Goal: Information Seeking & Learning: Find specific fact

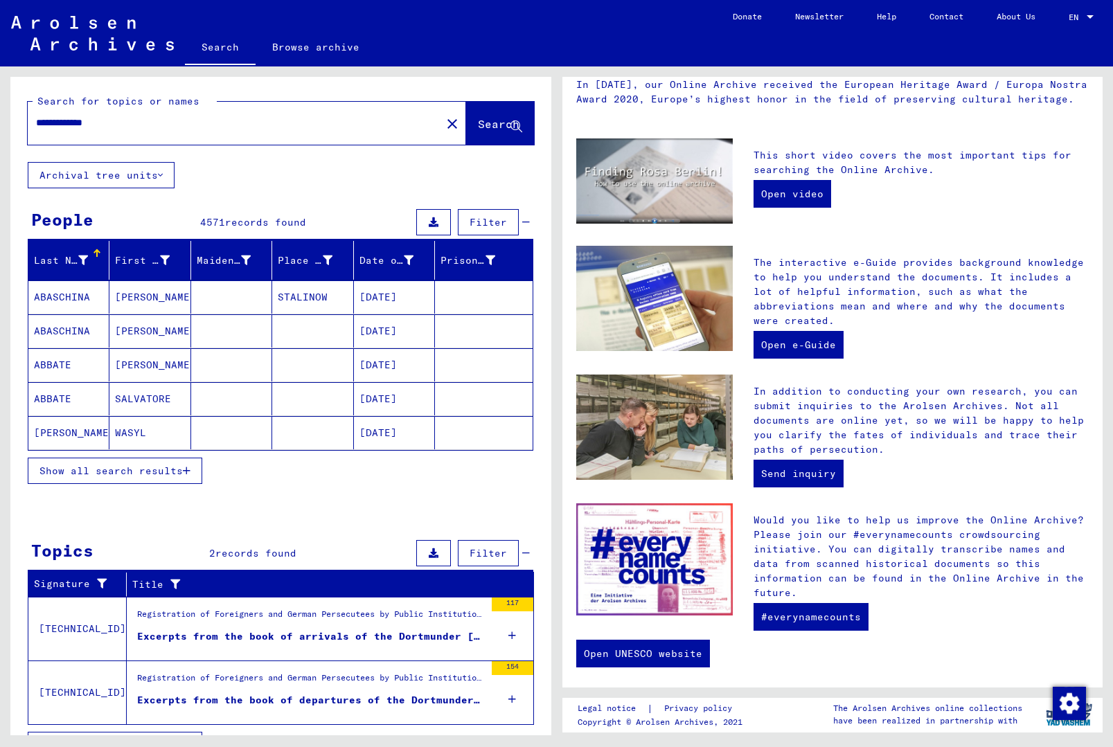
scroll to position [40, 0]
click at [419, 608] on div "Registration of Foreigners and German Persecutees by Public Institutions, Socia…" at bounding box center [311, 617] width 348 height 19
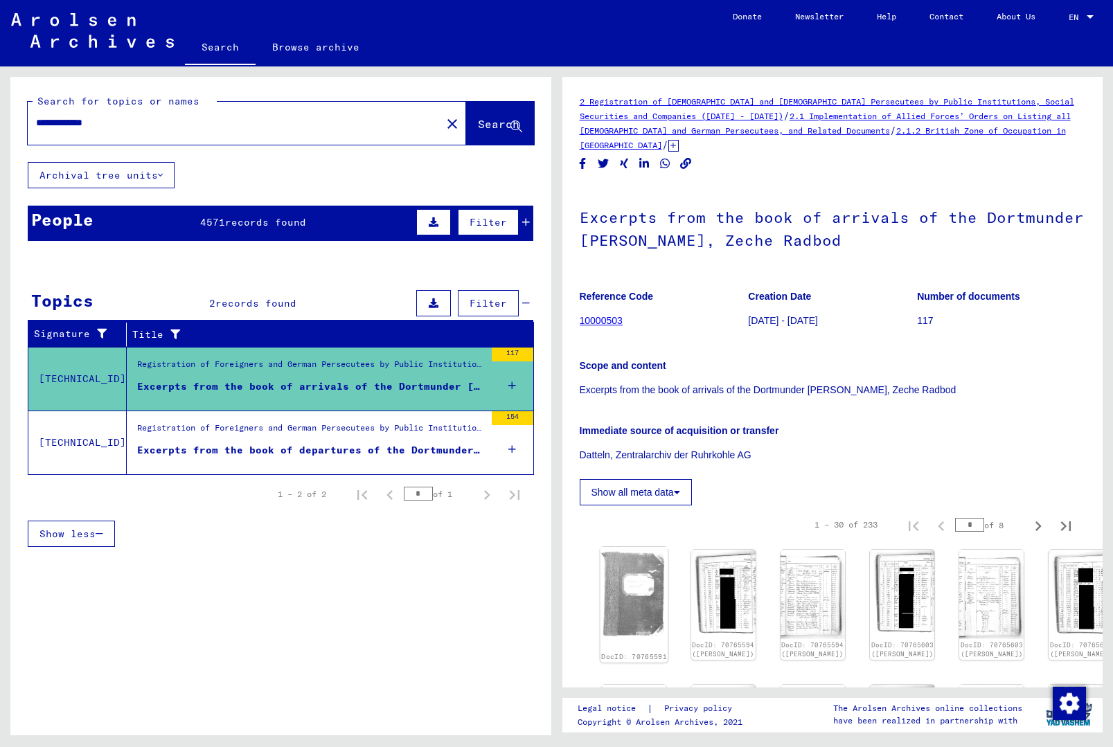
click at [631, 547] on img at bounding box center [634, 594] width 68 height 94
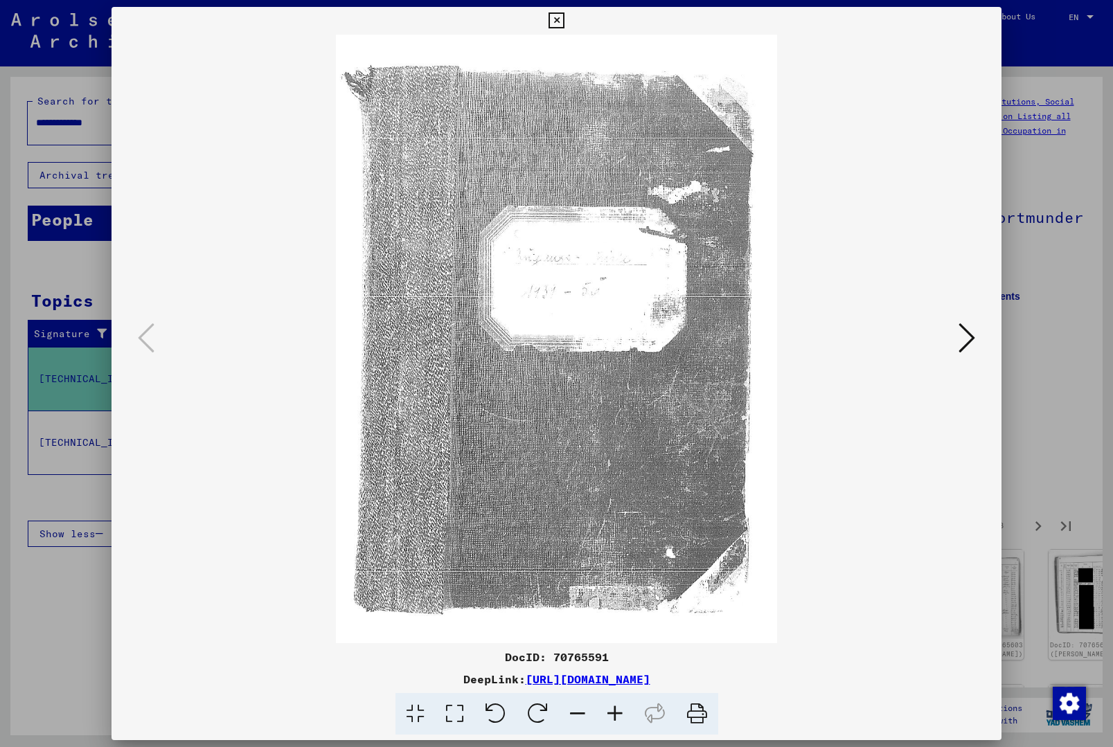
click at [959, 346] on icon at bounding box center [967, 337] width 17 height 33
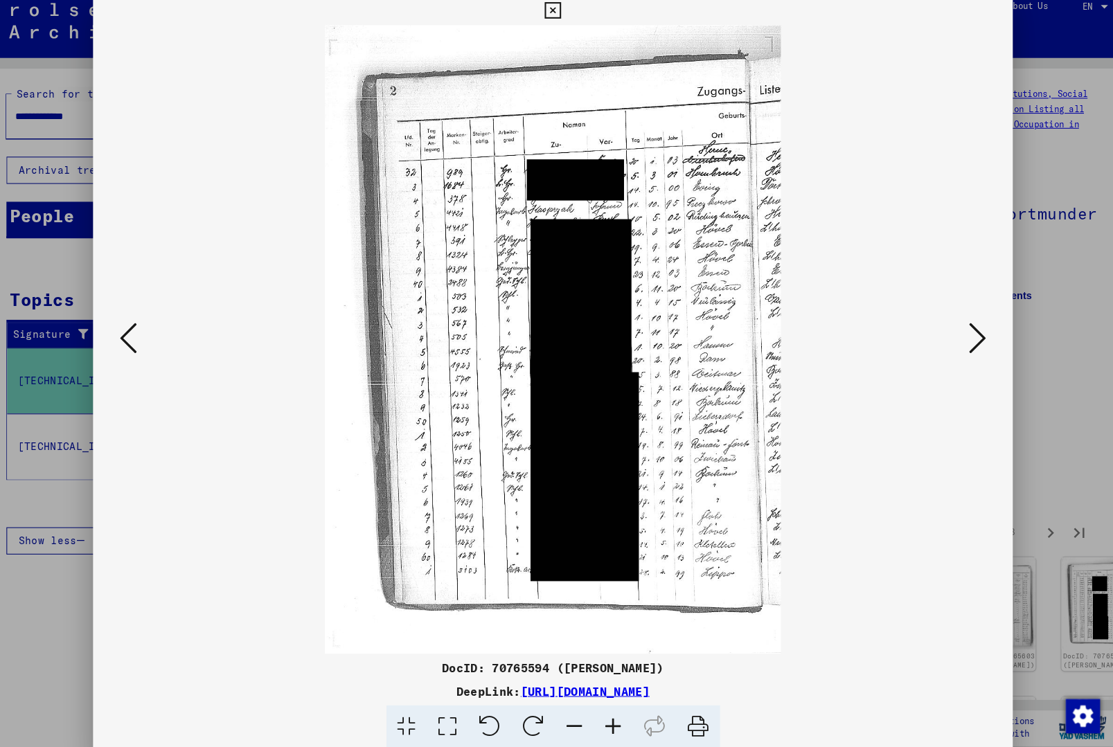
click at [955, 330] on button at bounding box center [967, 338] width 25 height 39
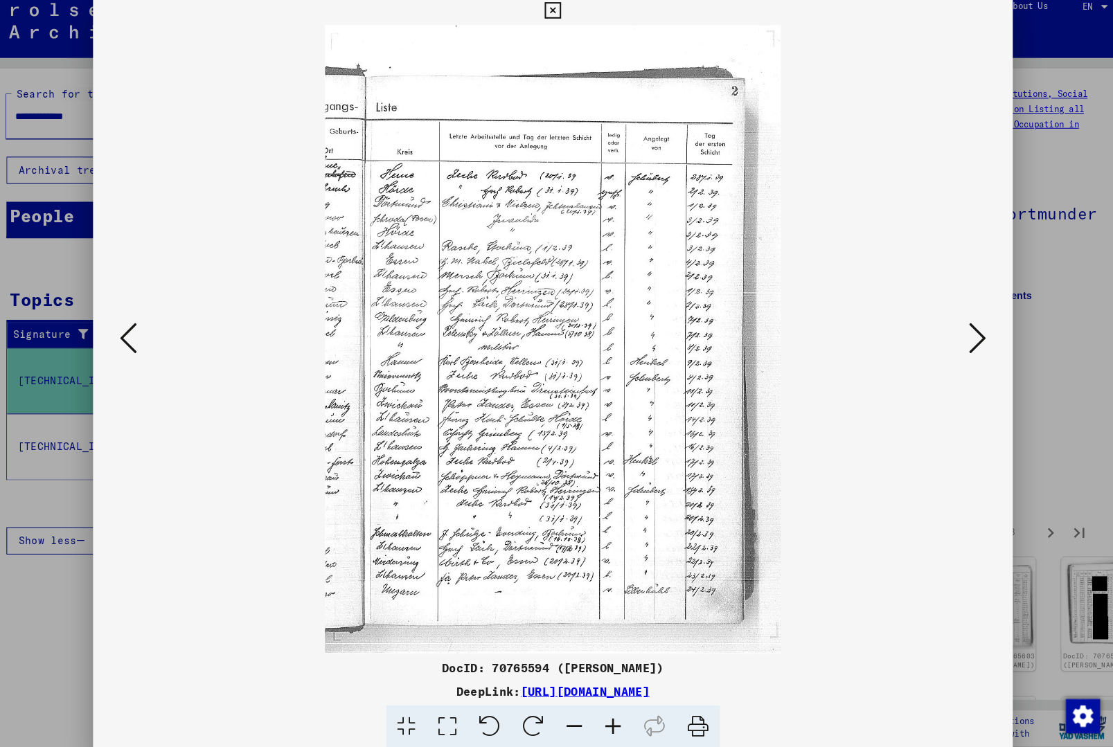
click at [959, 330] on icon at bounding box center [967, 337] width 17 height 33
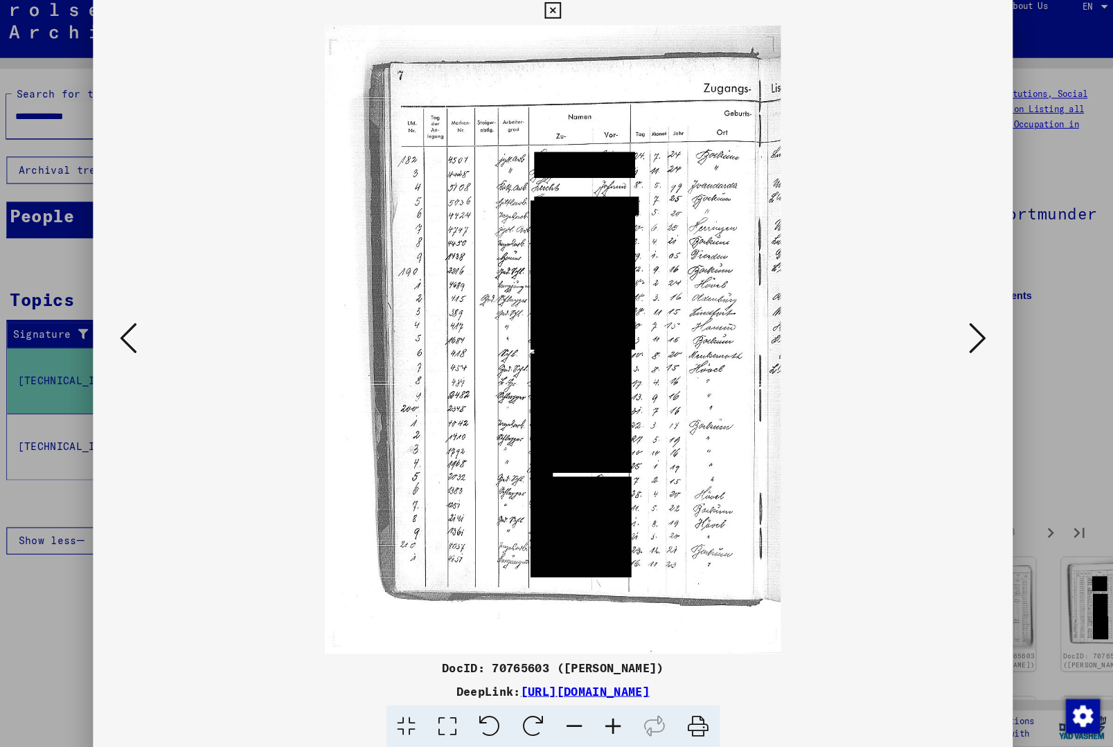
click at [959, 344] on icon at bounding box center [967, 337] width 17 height 33
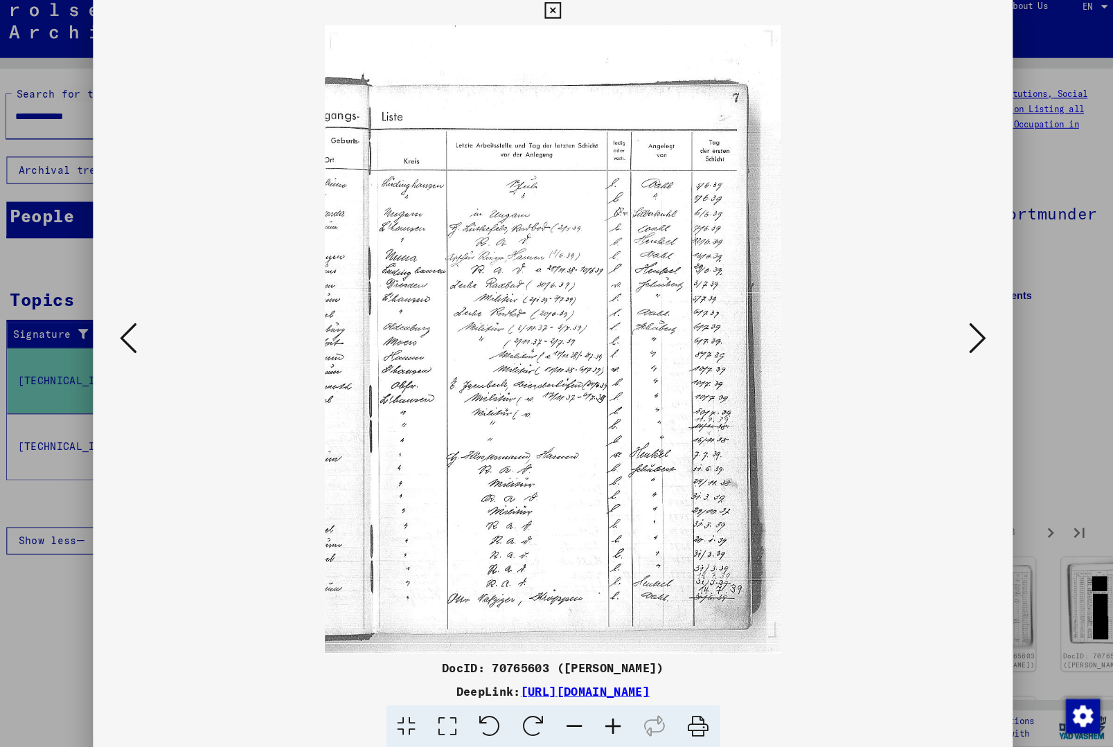
click at [955, 343] on button at bounding box center [967, 338] width 25 height 39
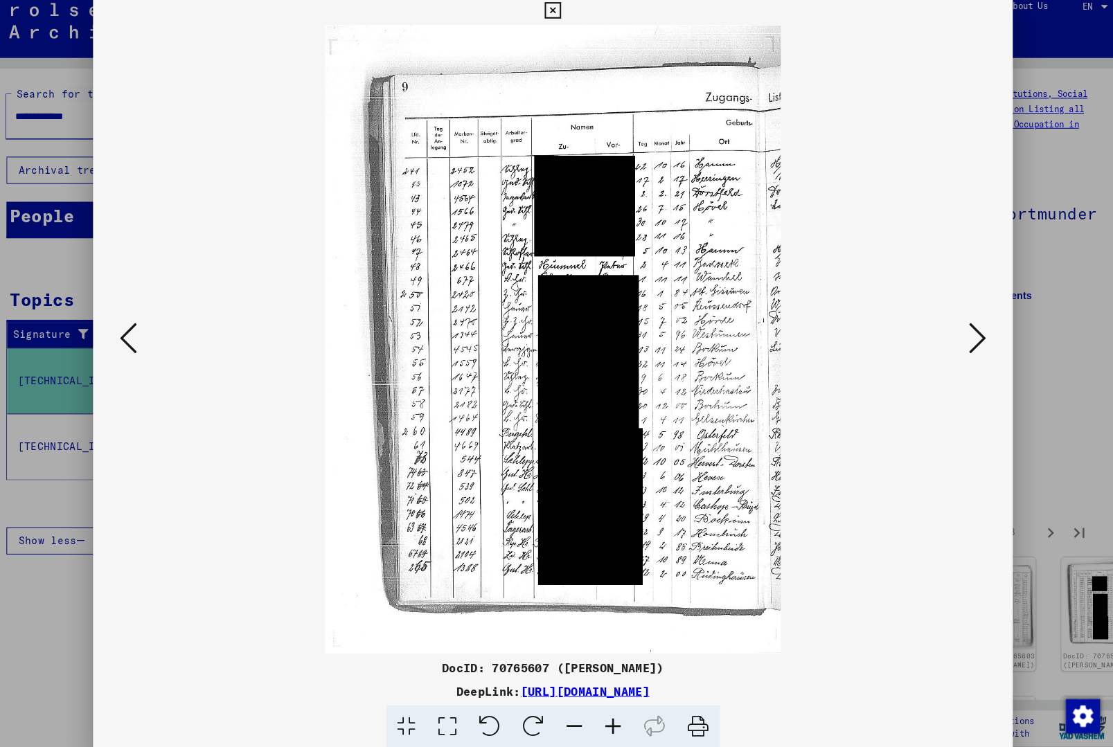
click at [959, 342] on icon at bounding box center [967, 337] width 17 height 33
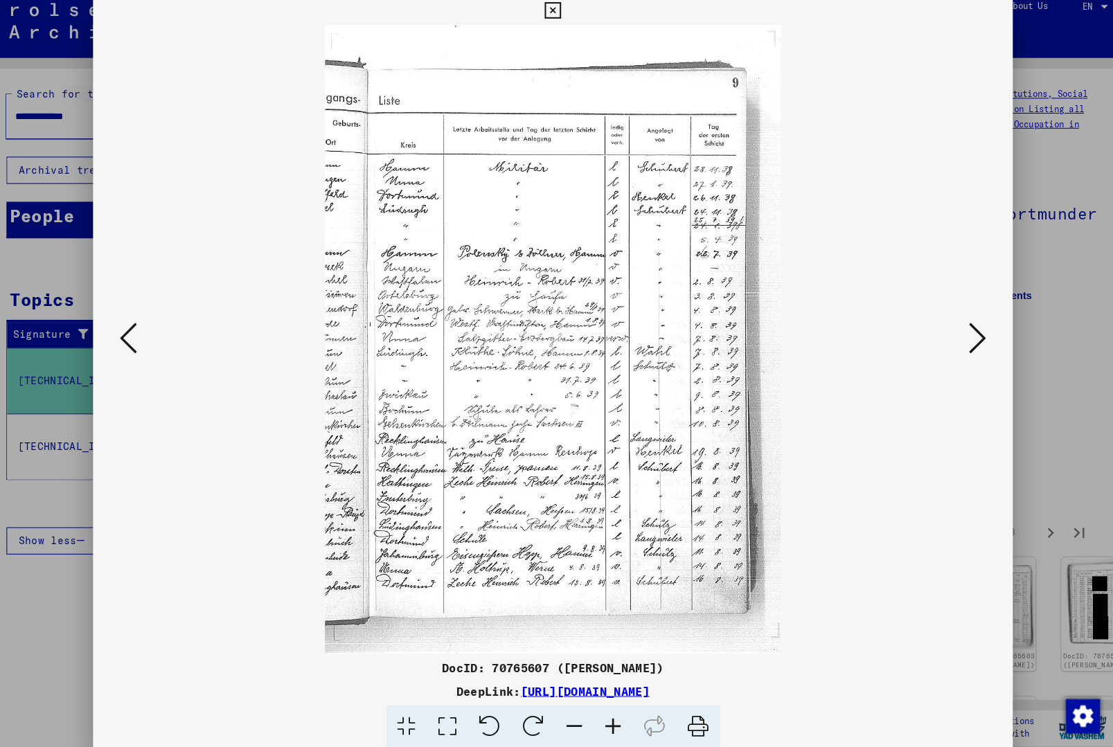
click at [955, 346] on button at bounding box center [967, 338] width 25 height 39
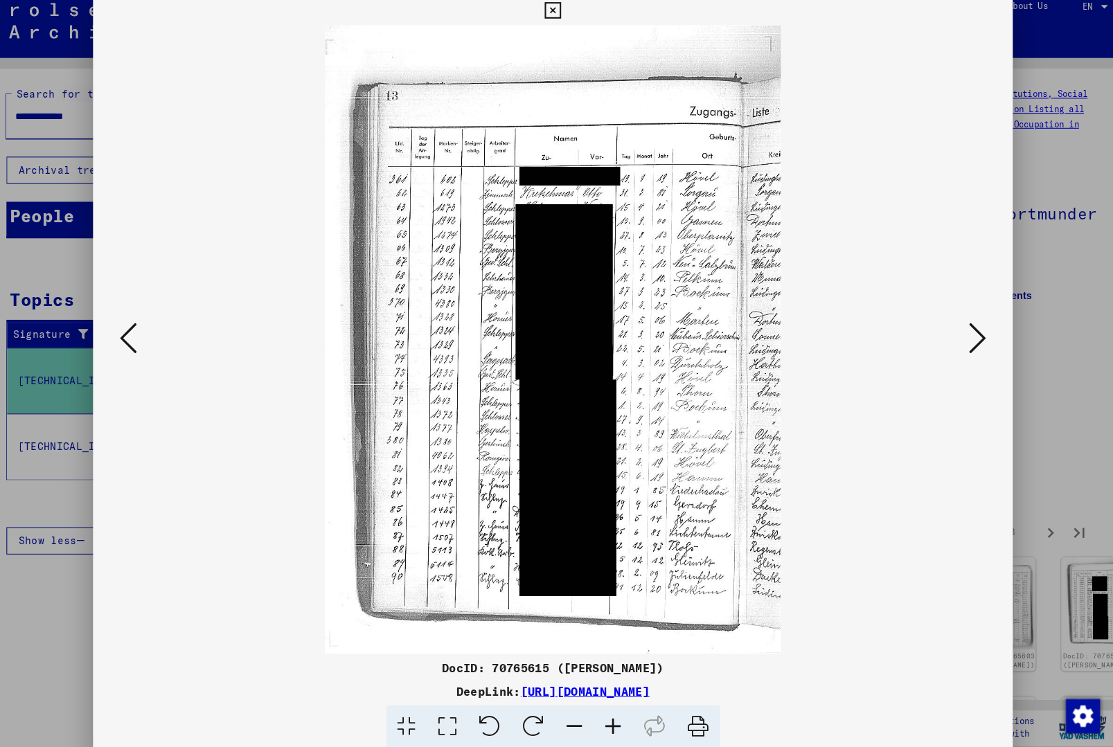
click at [565, 12] on icon at bounding box center [557, 20] width 16 height 17
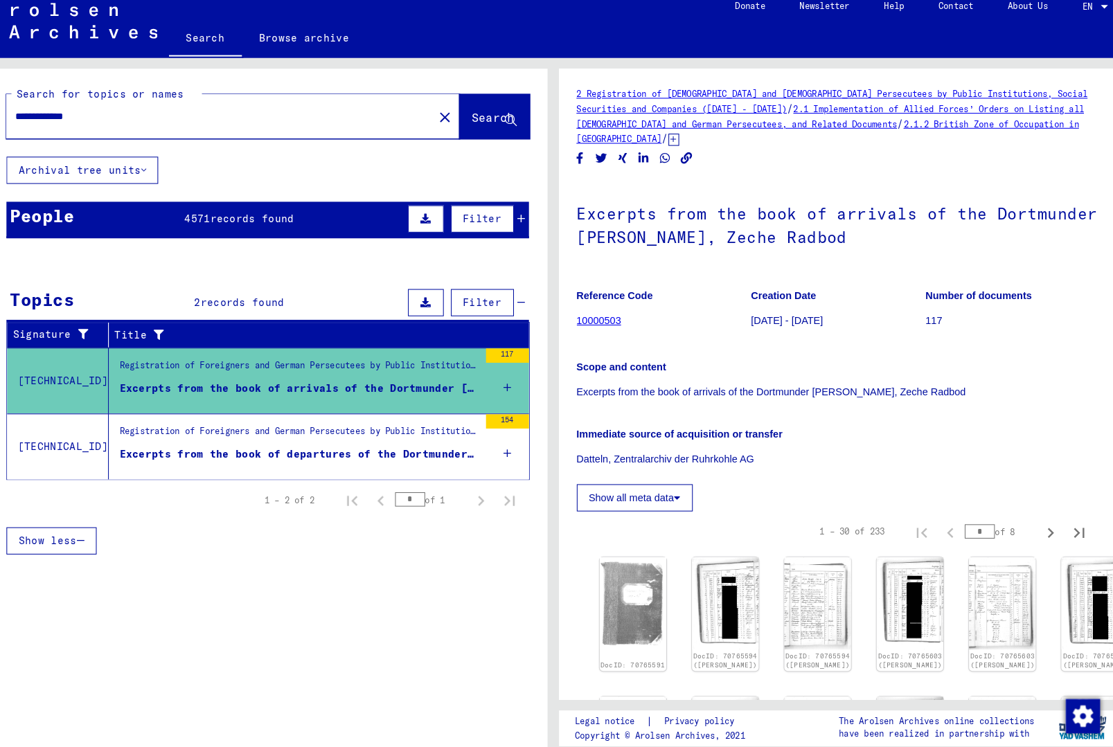
click at [349, 443] on div "Excerpts from the book of departures of the Dortmunder [PERSON_NAME], Zeche Rad…" at bounding box center [311, 450] width 348 height 15
